Goal: Information Seeking & Learning: Check status

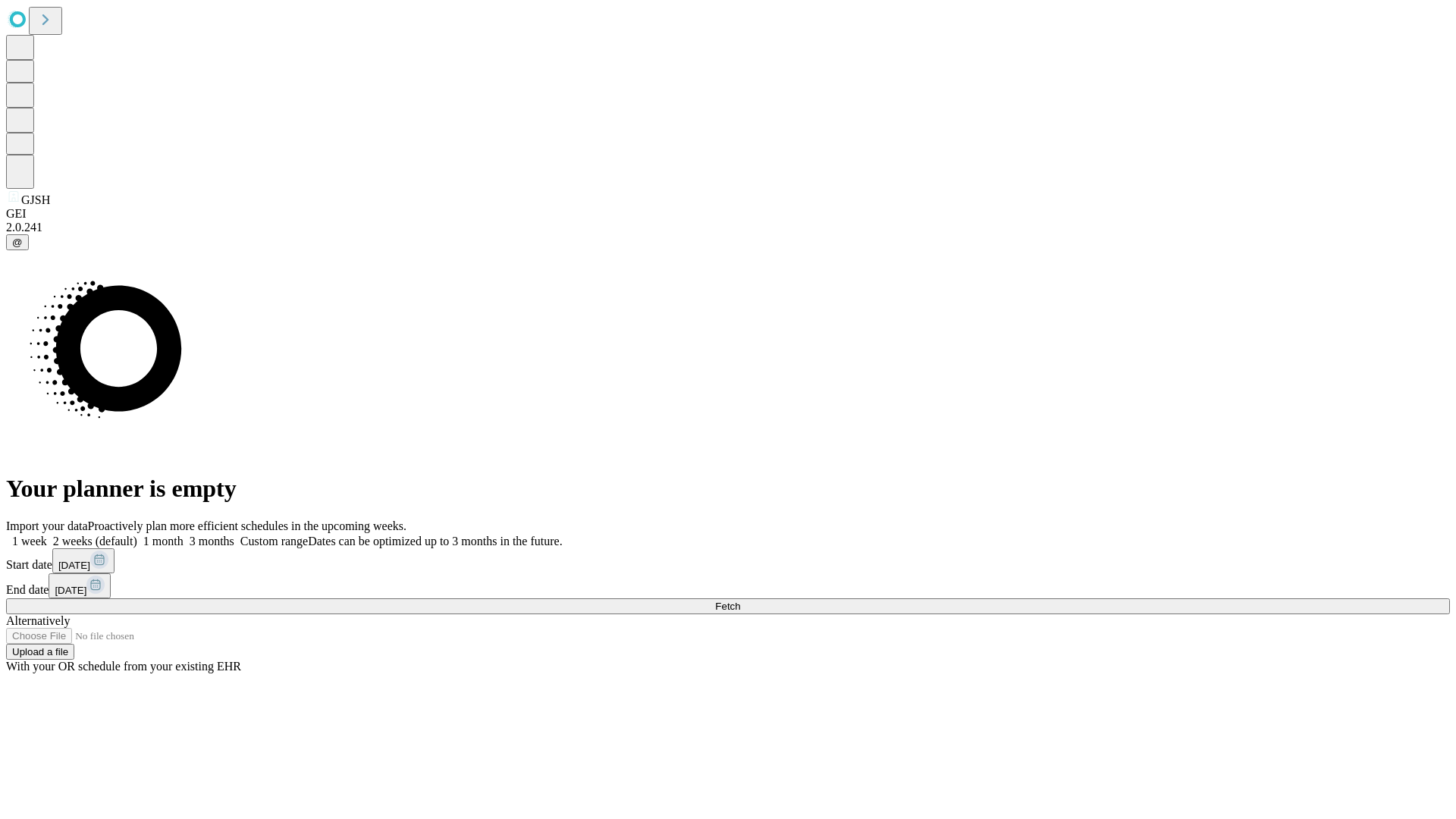
click at [740, 600] on span "Fetch" at bounding box center [727, 605] width 25 height 11
